Goal: Task Accomplishment & Management: Use online tool/utility

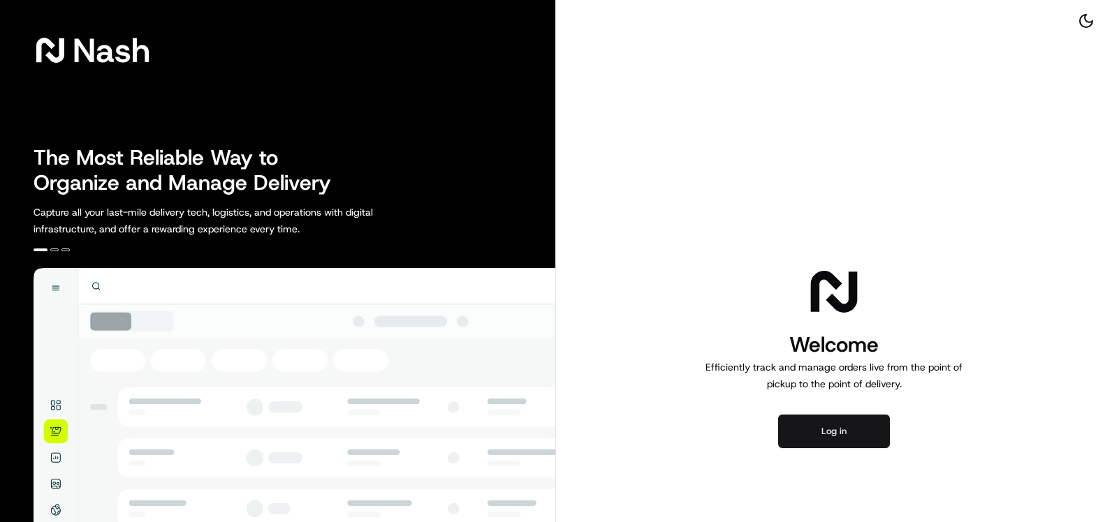
click at [808, 427] on button "Log in" at bounding box center [834, 432] width 112 height 34
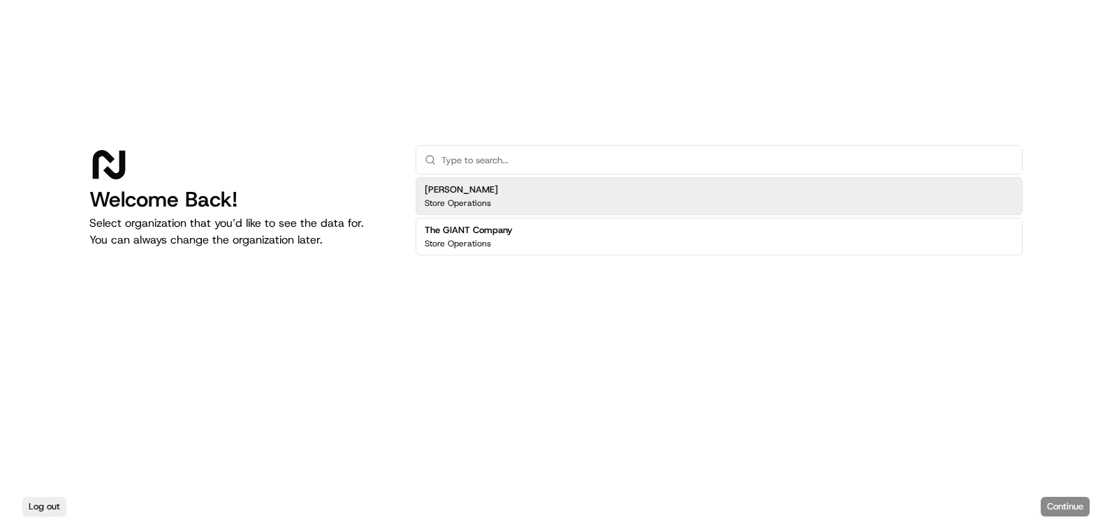
click at [514, 208] on div "[PERSON_NAME] Store Operations" at bounding box center [718, 196] width 607 height 38
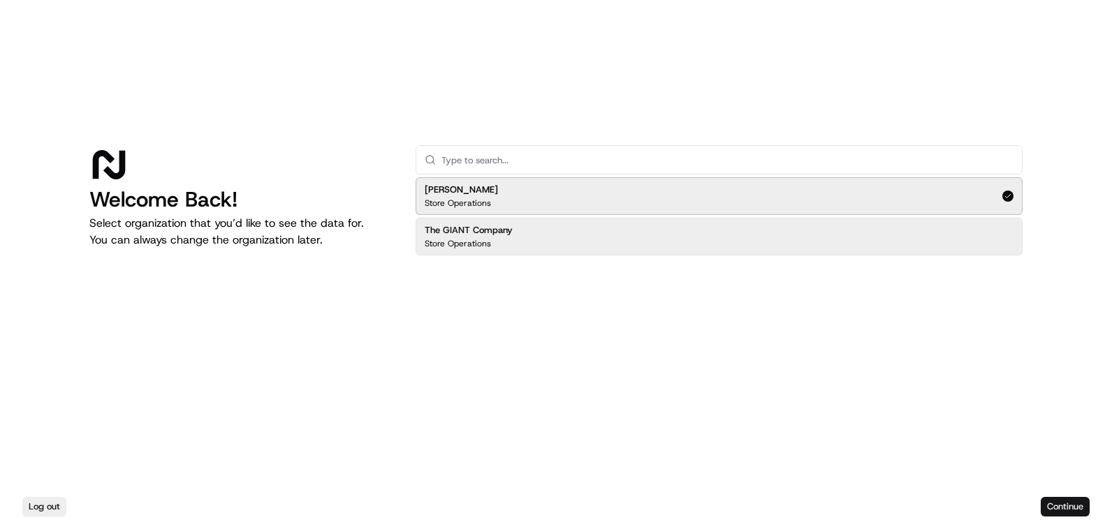
click at [1073, 509] on button "Continue" at bounding box center [1064, 507] width 49 height 20
